Goal: Task Accomplishment & Management: Manage account settings

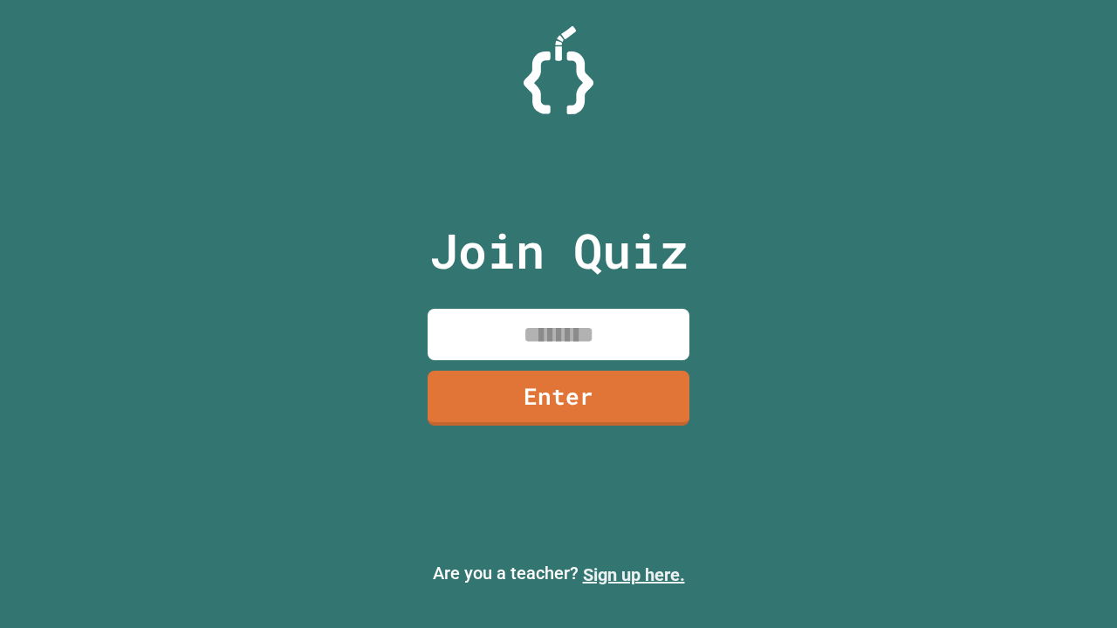
click at [634, 575] on link "Sign up here." at bounding box center [634, 575] width 102 height 21
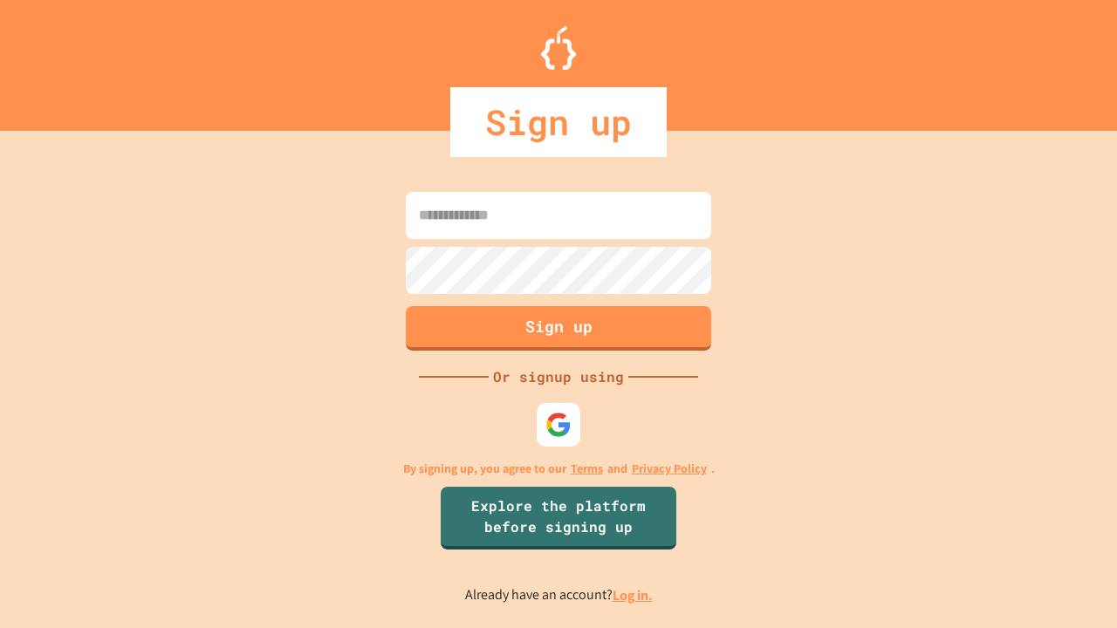
click at [634, 595] on link "Log in." at bounding box center [633, 595] width 40 height 18
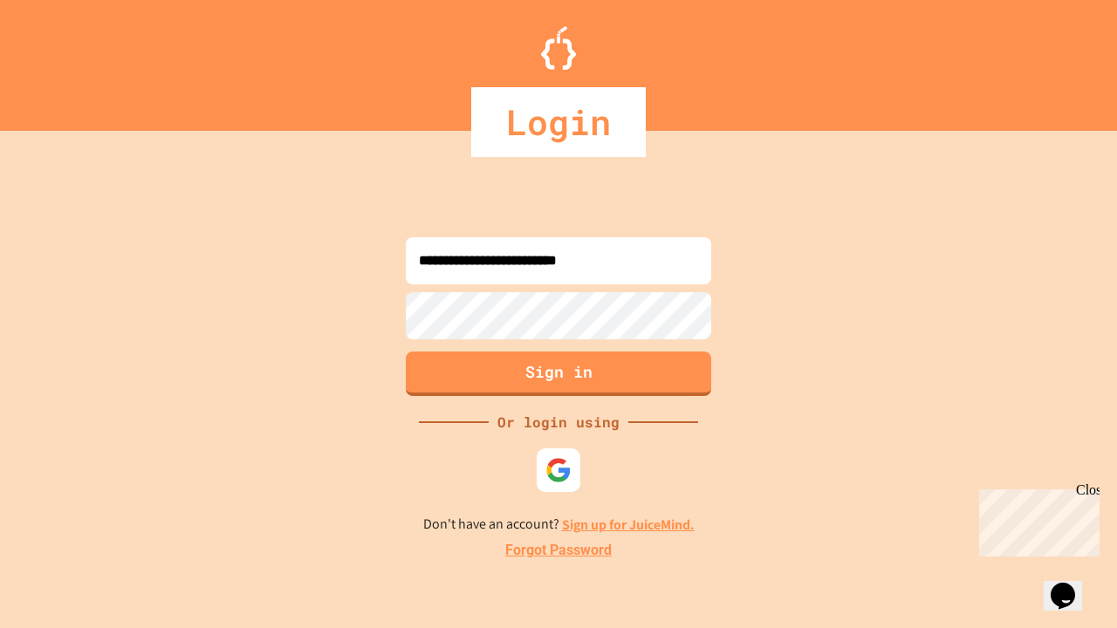
type input "**********"
